Goal: Task Accomplishment & Management: Complete application form

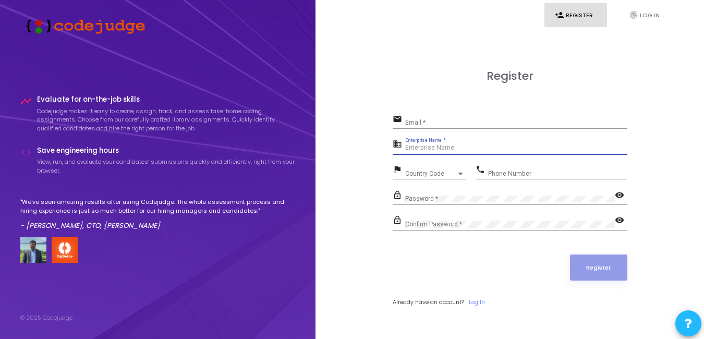
click at [540, 146] on input "Enterprise Name *" at bounding box center [516, 147] width 222 height 7
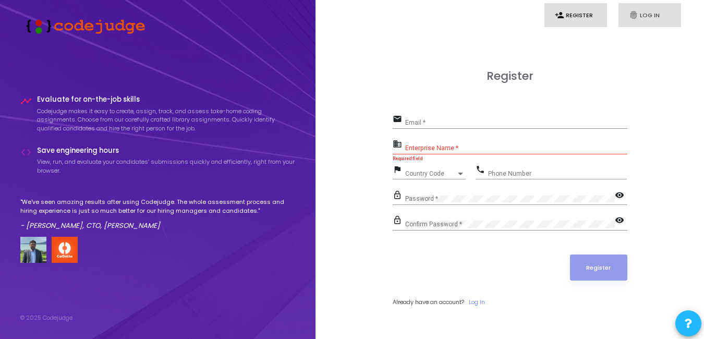
click at [641, 9] on link "fingerprint Log In" at bounding box center [650, 15] width 63 height 25
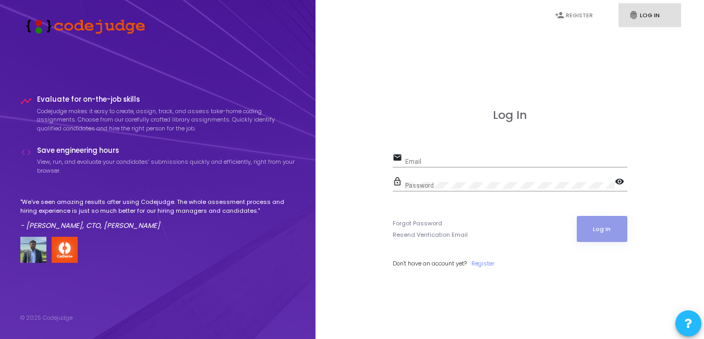
click at [534, 157] on div "Email" at bounding box center [516, 159] width 222 height 16
type input "[EMAIL_ADDRESS][DOMAIN_NAME]"
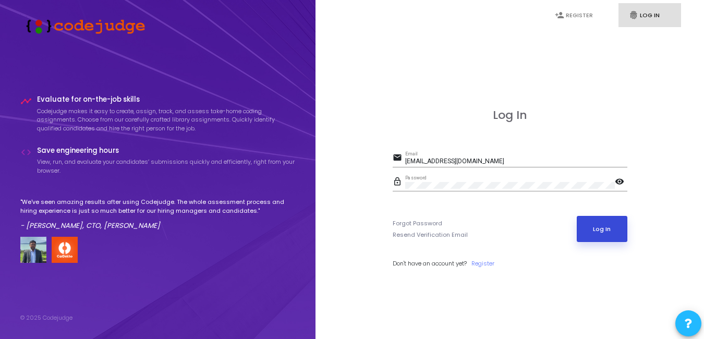
click at [598, 233] on button "Log In" at bounding box center [602, 229] width 51 height 26
click at [490, 263] on link "Register" at bounding box center [482, 263] width 23 height 9
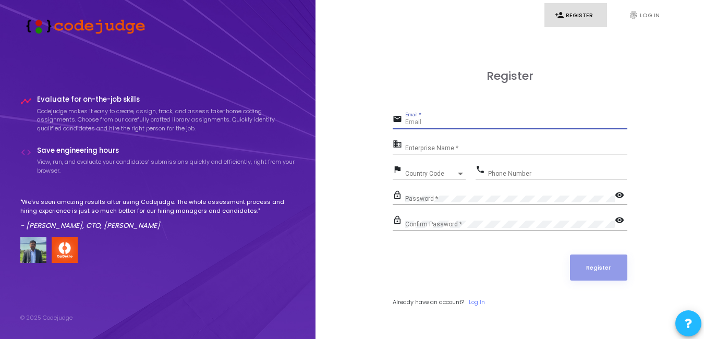
click at [435, 125] on input "Email *" at bounding box center [516, 122] width 222 height 7
type input "[EMAIL_ADDRESS][DOMAIN_NAME]"
click at [454, 169] on div "Country Code Country Code" at bounding box center [435, 171] width 61 height 16
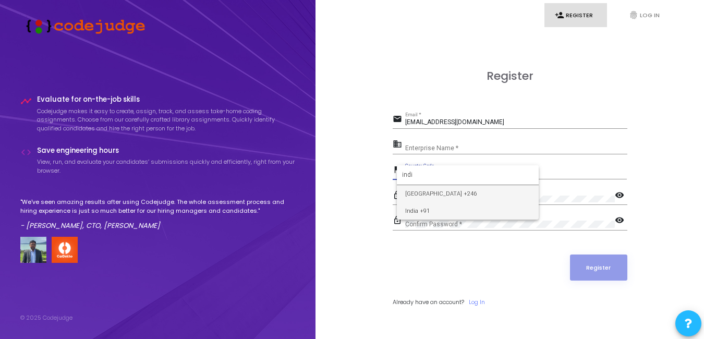
type input "indi"
click at [455, 210] on span "India +91" at bounding box center [467, 210] width 125 height 17
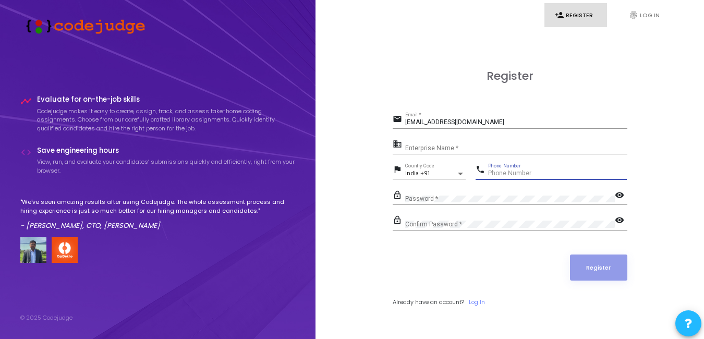
click at [510, 174] on input "Phone Number" at bounding box center [557, 173] width 139 height 7
type input "9897056498"
click at [479, 194] on div "Password *" at bounding box center [510, 196] width 210 height 16
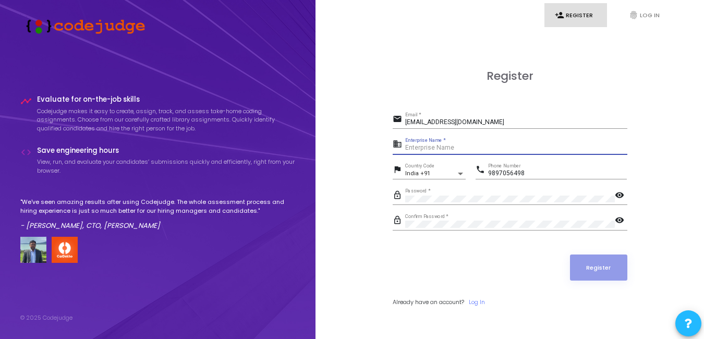
click at [469, 149] on input "Enterprise Name *" at bounding box center [516, 147] width 222 height 7
type input "Graphic"
type input "P"
type input "Payoneer"
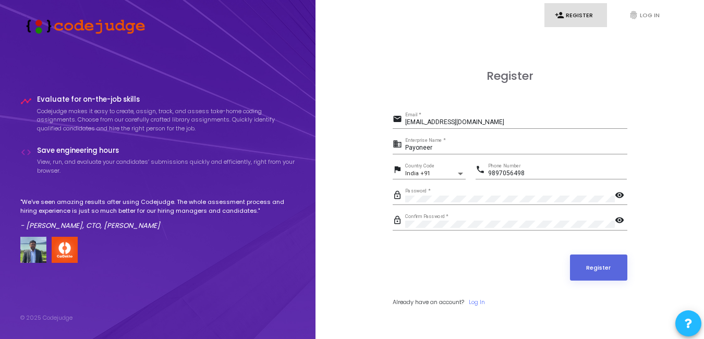
click at [477, 249] on form "email [EMAIL_ADDRESS][DOMAIN_NAME] Email * business Payoneer Enterprise Name * …" at bounding box center [510, 209] width 235 height 195
click at [587, 264] on button "Register" at bounding box center [598, 268] width 57 height 26
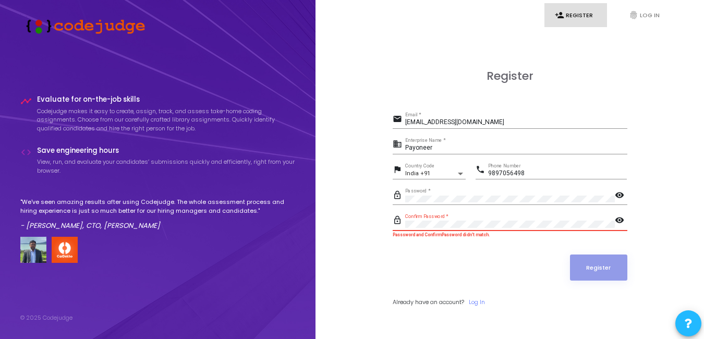
click at [570, 255] on button "Register" at bounding box center [598, 268] width 57 height 26
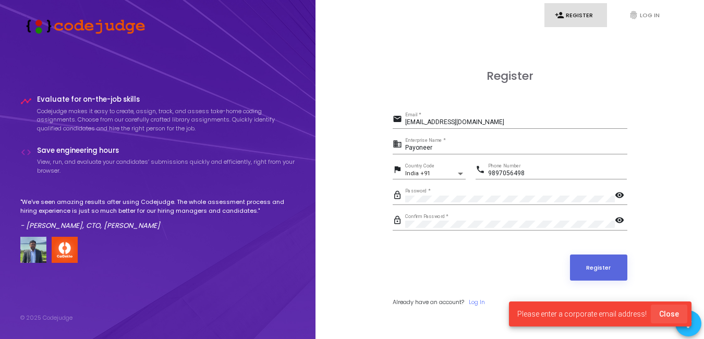
click at [675, 316] on span "Close" at bounding box center [669, 314] width 20 height 8
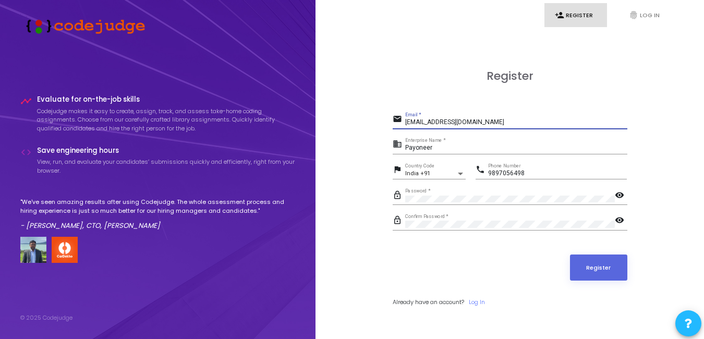
click at [519, 122] on input "[EMAIL_ADDRESS][DOMAIN_NAME]" at bounding box center [516, 122] width 222 height 7
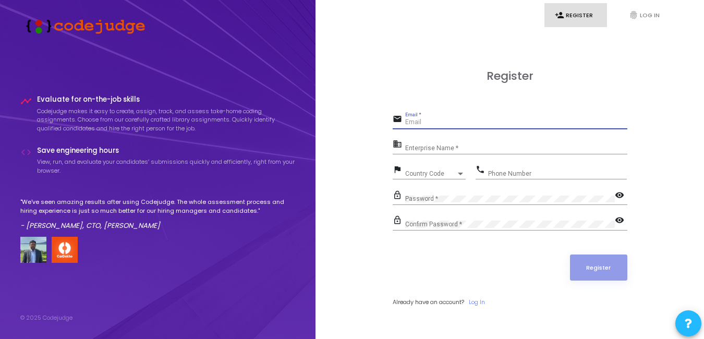
click at [470, 123] on input "Email *" at bounding box center [516, 122] width 222 height 7
type input "[EMAIL_ADDRESS][DOMAIN_NAME]"
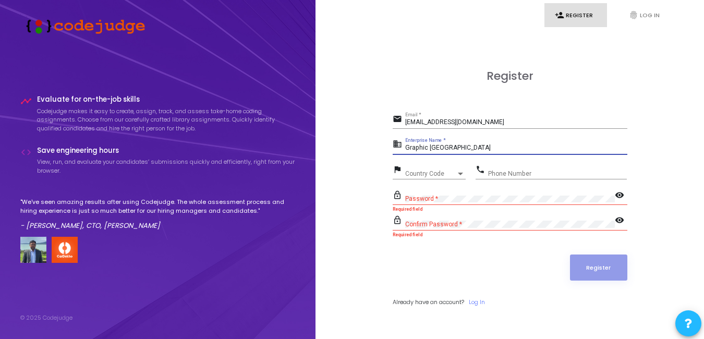
type input "Graphic Era Hill University"
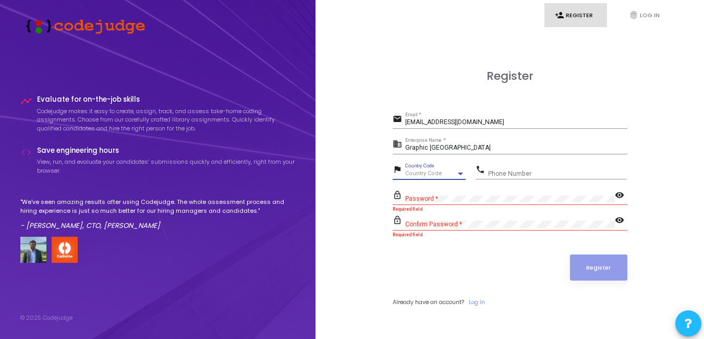
click at [454, 173] on div "Country Code" at bounding box center [430, 174] width 51 height 6
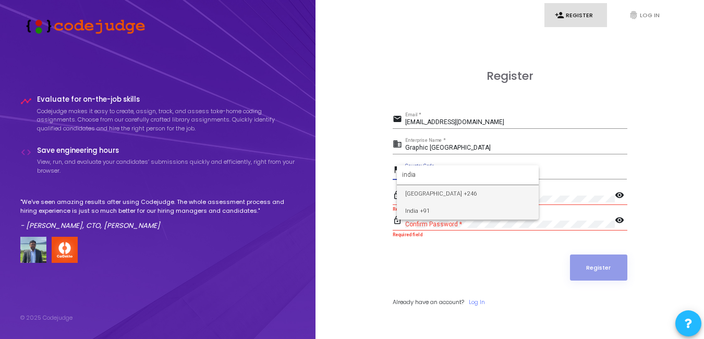
type input "india"
click at [451, 210] on span "India +91" at bounding box center [467, 210] width 125 height 17
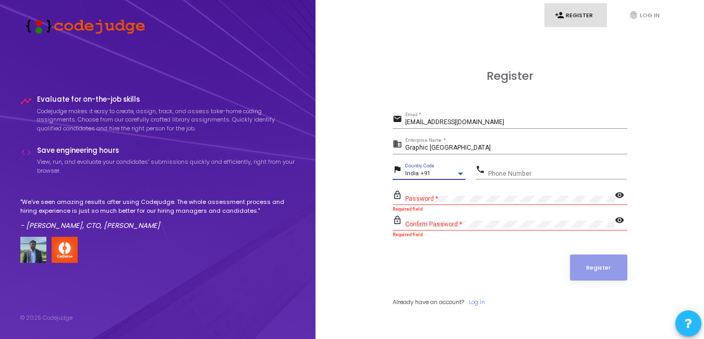
click at [508, 174] on input "Phone Number" at bounding box center [557, 173] width 139 height 7
type input "9897056498"
click at [488, 124] on input "[EMAIL_ADDRESS][DOMAIN_NAME]" at bounding box center [516, 122] width 222 height 7
type input "[EMAIL_ADDRESS][DOMAIN_NAME]"
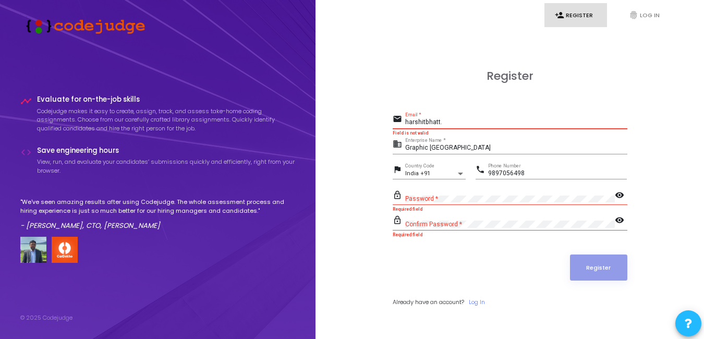
type input "harshitbhatt.220111400@gehu.ac.in"
click at [615, 191] on mat-icon "visibility" at bounding box center [621, 196] width 13 height 13
click at [618, 196] on mat-icon "visibility_off" at bounding box center [621, 196] width 13 height 13
click at [574, 193] on div "Password *" at bounding box center [510, 196] width 210 height 16
